Goal: Task Accomplishment & Management: Manage account settings

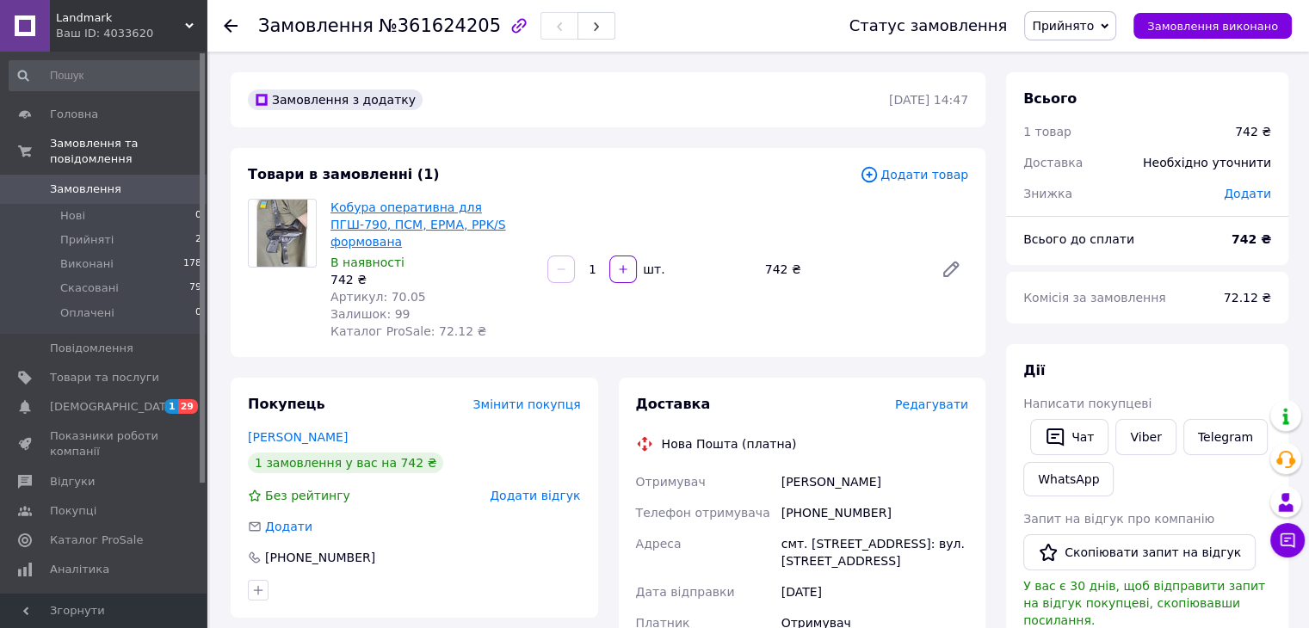
click at [396, 211] on link "Кобура оперативна для ПГШ-790, ПСМ, ЕРМА, PPK/S формована" at bounding box center [418, 224] width 176 height 48
click at [86, 182] on span "Замовлення" at bounding box center [85, 189] width 71 height 15
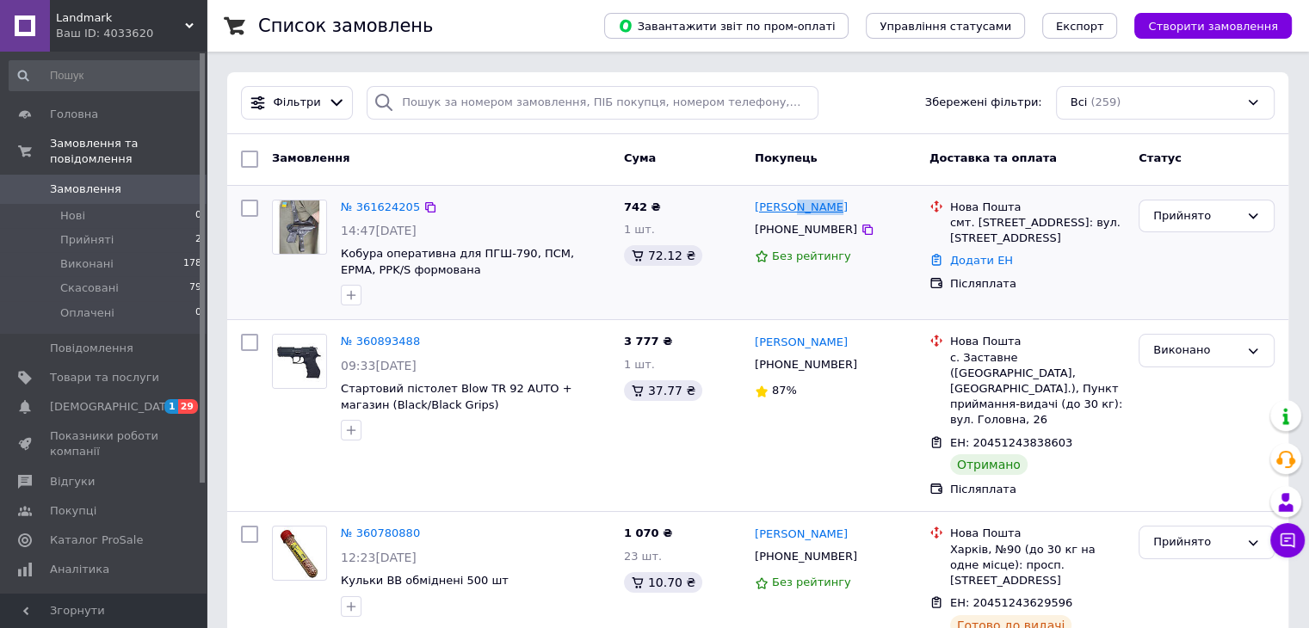
drag, startPoint x: 798, startPoint y: 207, endPoint x: 791, endPoint y: 214, distance: 9.7
click at [791, 214] on div "[PERSON_NAME]" at bounding box center [835, 208] width 164 height 20
copy link "[PERSON_NAME]"
click at [978, 273] on div "Післяплата" at bounding box center [1037, 284] width 182 height 22
click at [983, 266] on link "Додати ЕН" at bounding box center [981, 260] width 63 height 13
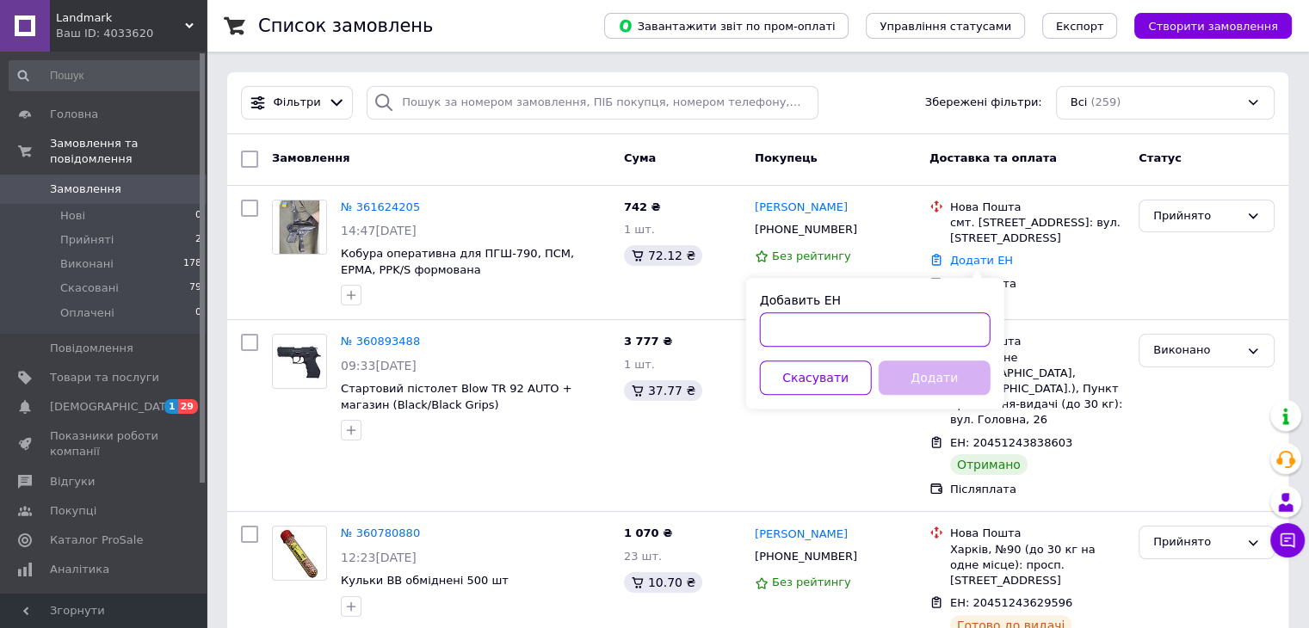
click at [949, 320] on input "Добавить ЕН" at bounding box center [875, 329] width 231 height 34
paste input "20451247337309"
click at [906, 342] on input "20451247337309" at bounding box center [875, 329] width 231 height 34
paste input "20451247337309"
type input "2045124733730920451247337309"
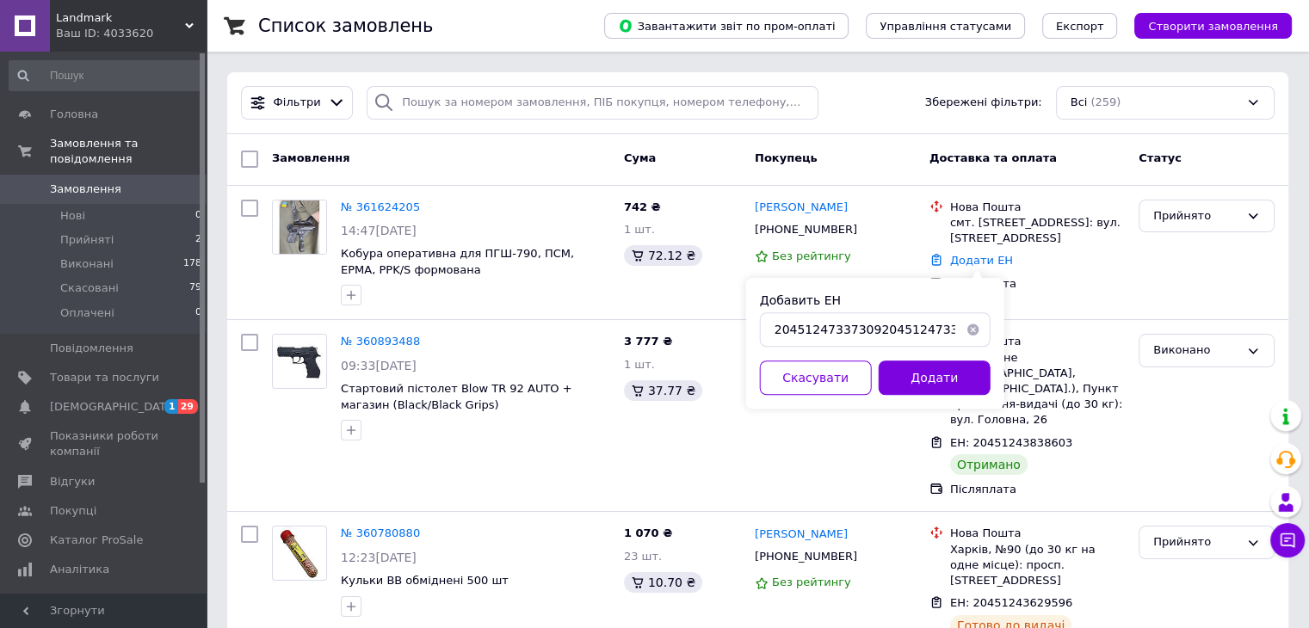
click at [968, 325] on button "button" at bounding box center [973, 329] width 34 height 34
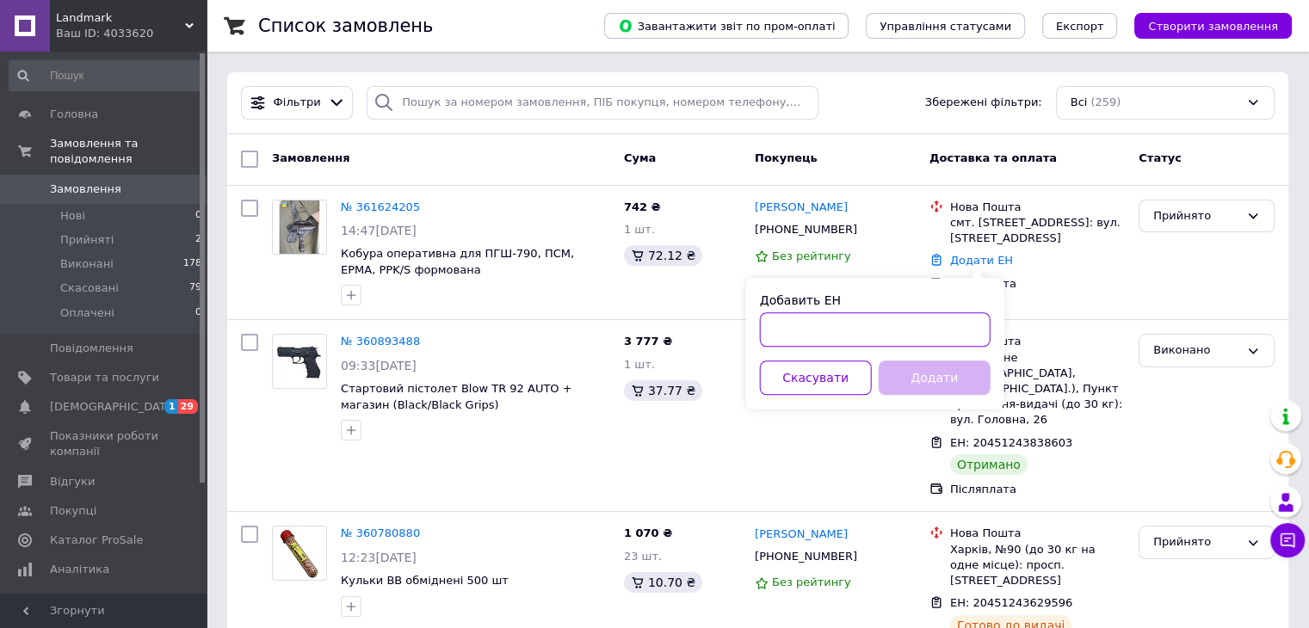
paste input "20451247337309"
type input "20451247337309"
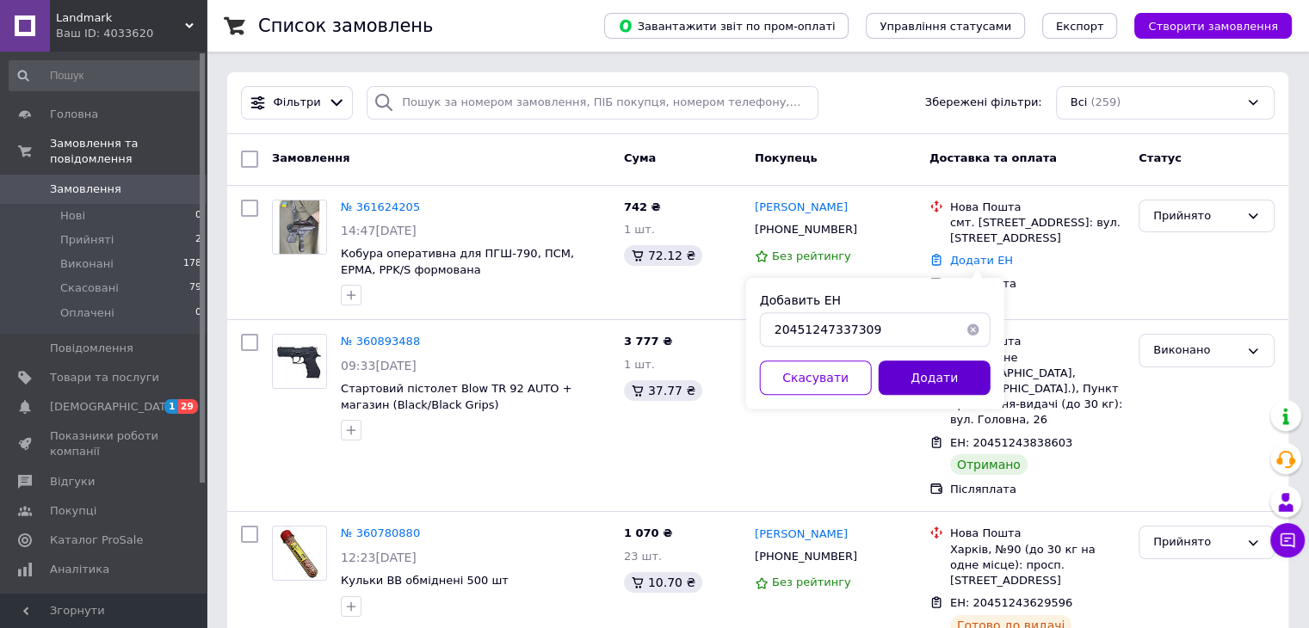
click at [939, 378] on button "Додати" at bounding box center [934, 377] width 112 height 34
